Goal: Navigation & Orientation: Find specific page/section

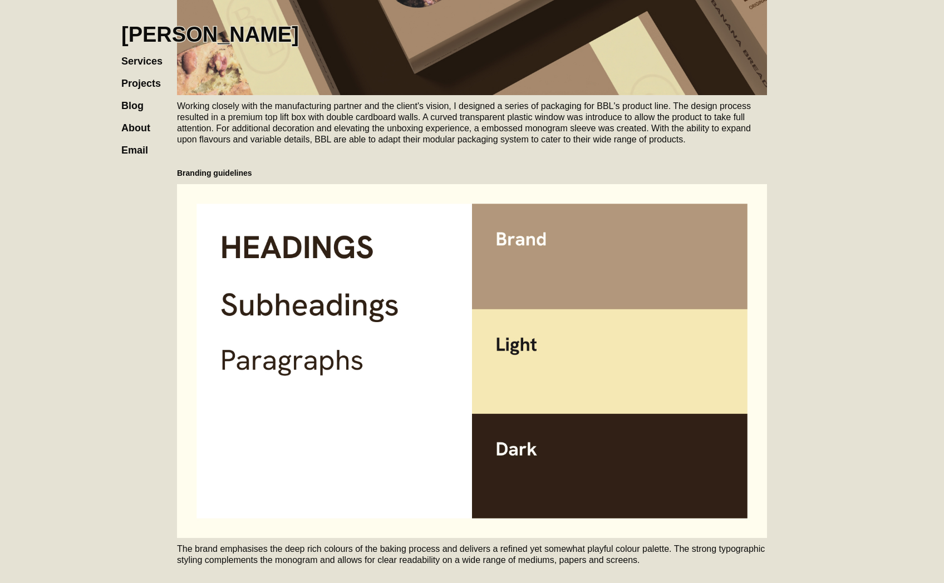
scroll to position [1240, 0]
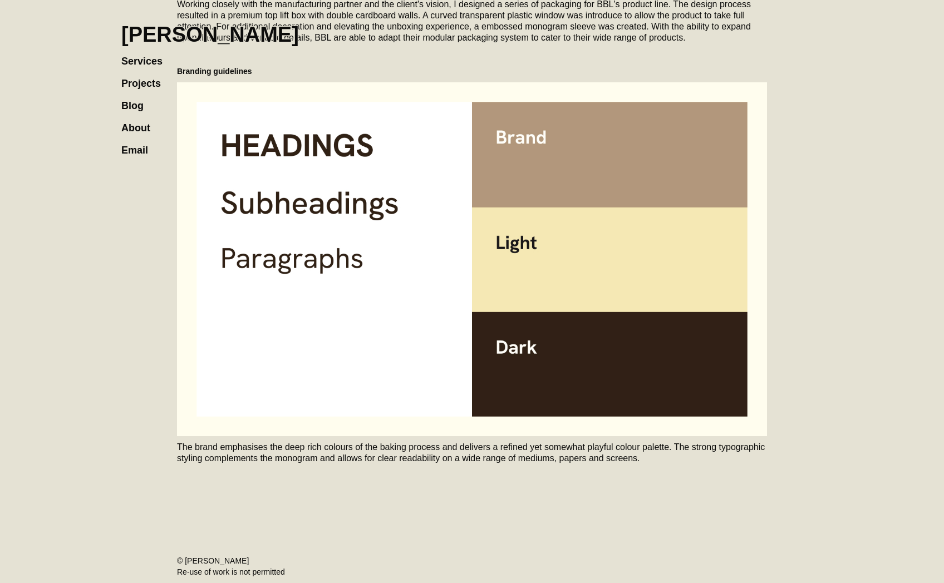
click at [260, 31] on h1 "[PERSON_NAME]" at bounding box center [210, 34] width 178 height 24
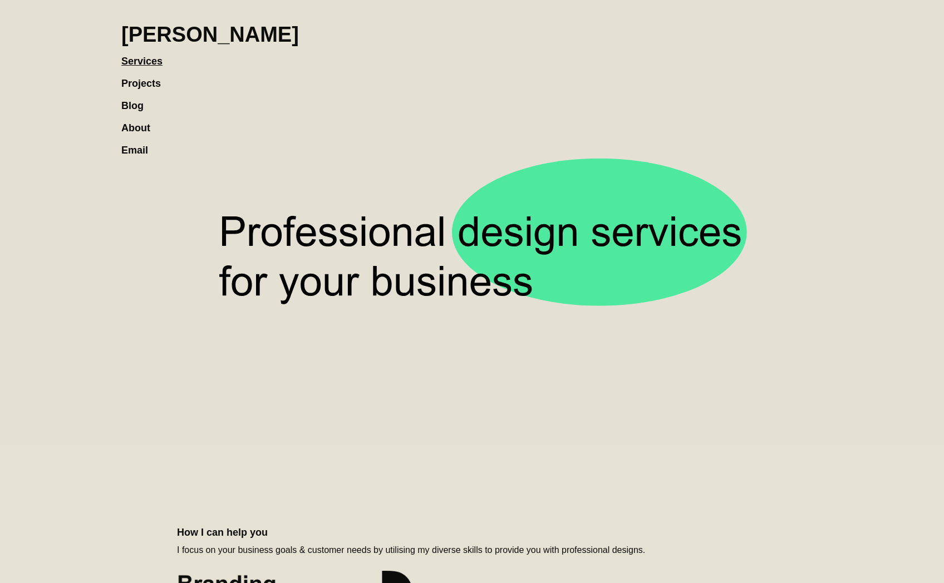
click at [130, 86] on link "Projects" at bounding box center [146, 78] width 51 height 22
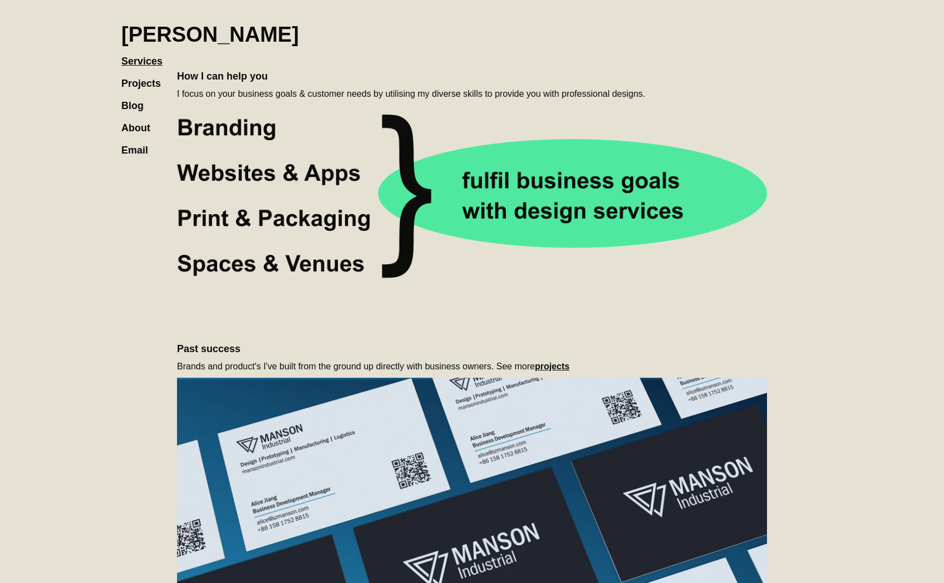
scroll to position [457, 0]
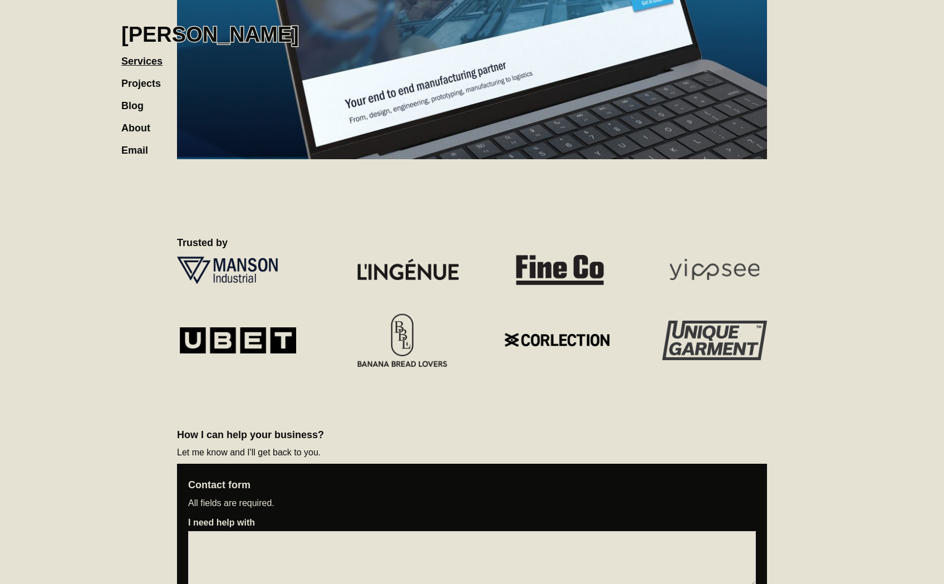
scroll to position [115, 0]
